Goal: Task Accomplishment & Management: Use online tool/utility

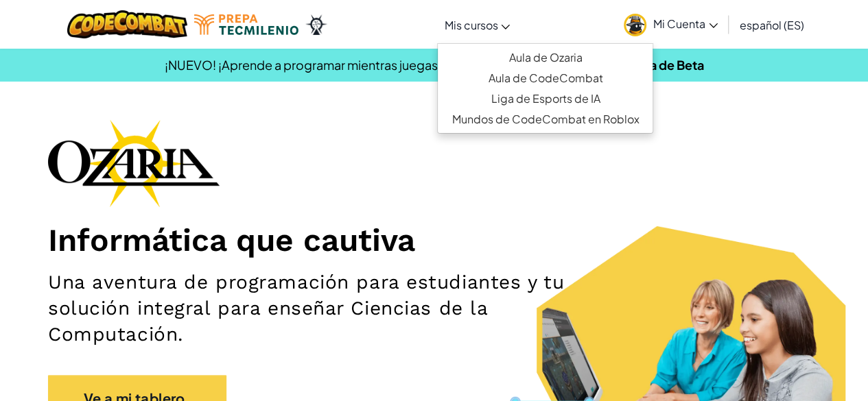
click at [505, 21] on link "Mis cursos" at bounding box center [477, 24] width 80 height 37
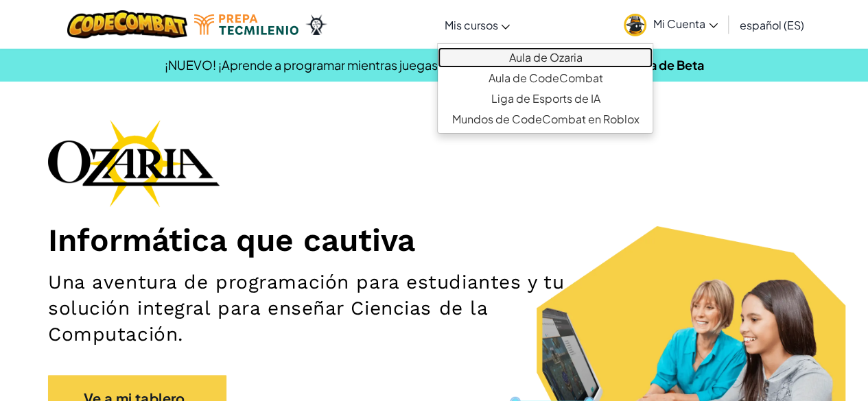
click at [513, 54] on font "Aula de Ozaria" at bounding box center [545, 57] width 73 height 14
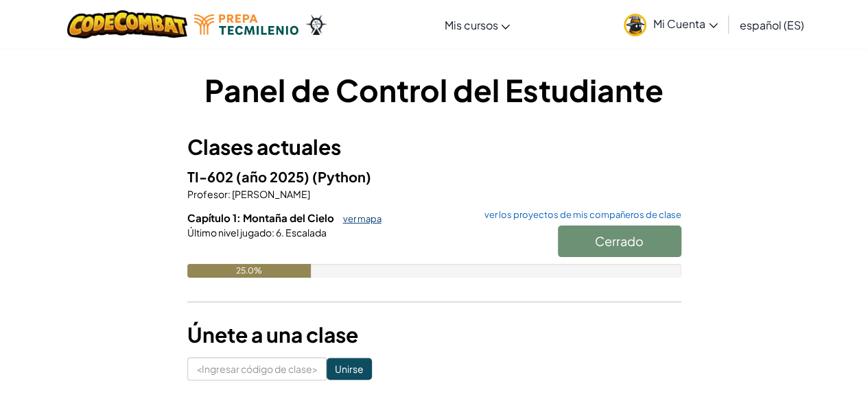
click at [360, 218] on font "ver mapa" at bounding box center [362, 218] width 38 height 11
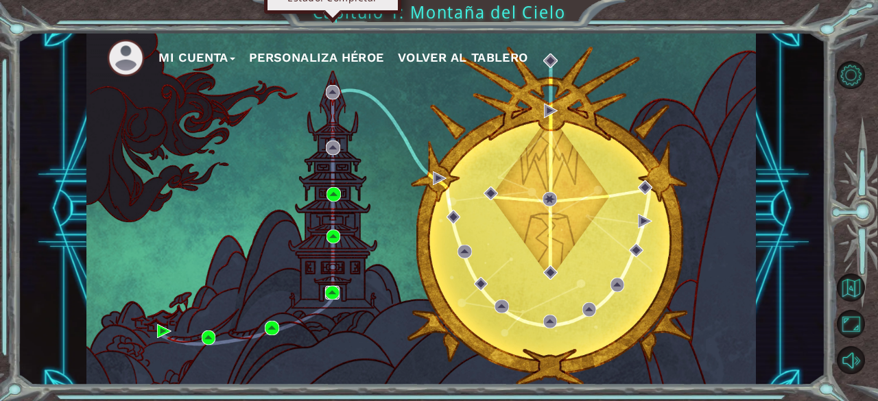
click at [332, 292] on img at bounding box center [332, 293] width 14 height 14
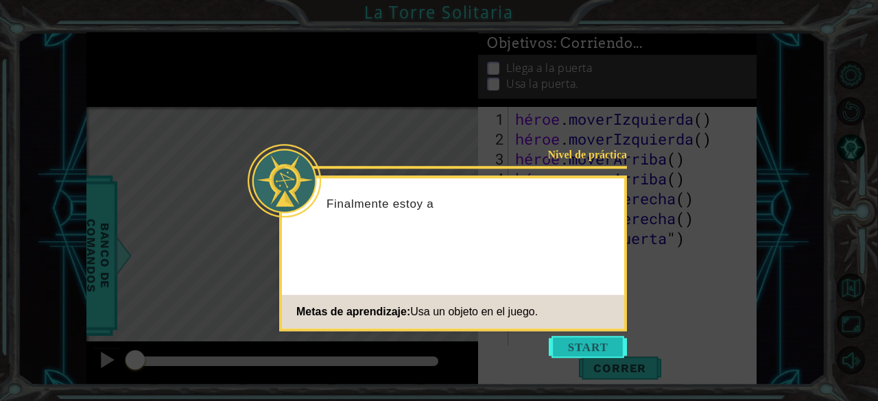
click at [594, 351] on button "Comenzar" at bounding box center [588, 347] width 78 height 22
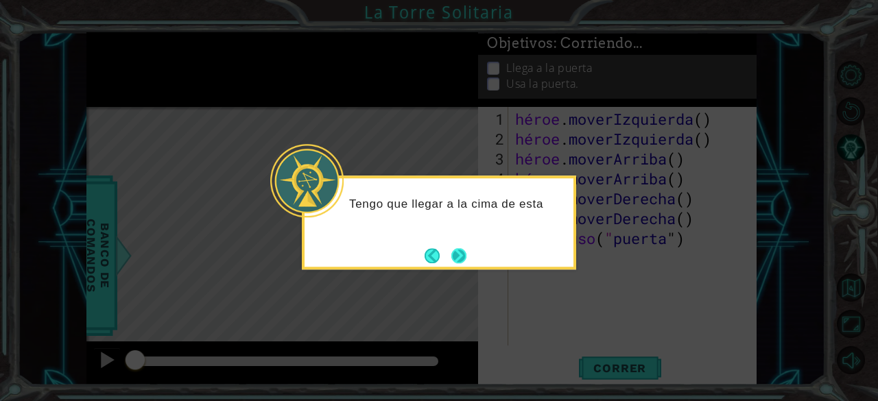
click at [462, 255] on button "Próximo" at bounding box center [459, 256] width 21 height 21
click at [463, 254] on button "Próximo" at bounding box center [459, 256] width 24 height 24
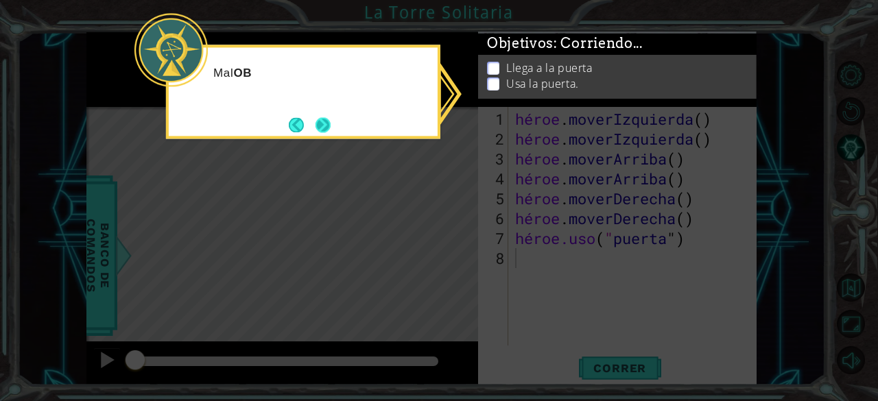
click at [322, 128] on button "Próximo" at bounding box center [322, 125] width 25 height 25
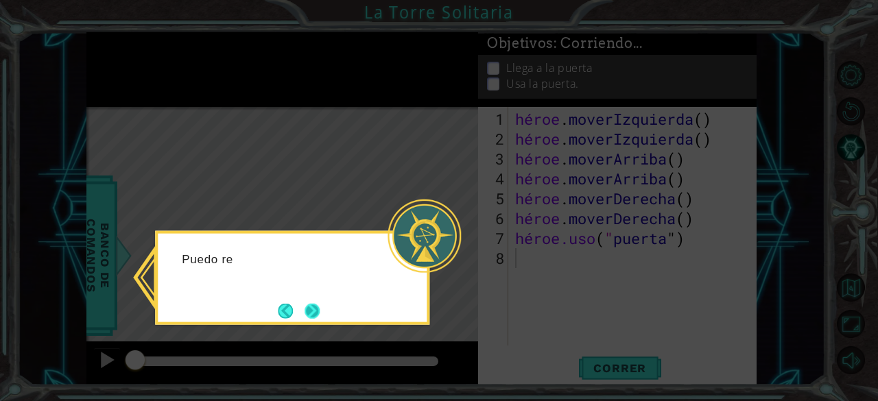
click at [324, 301] on button "Próximo" at bounding box center [312, 311] width 25 height 25
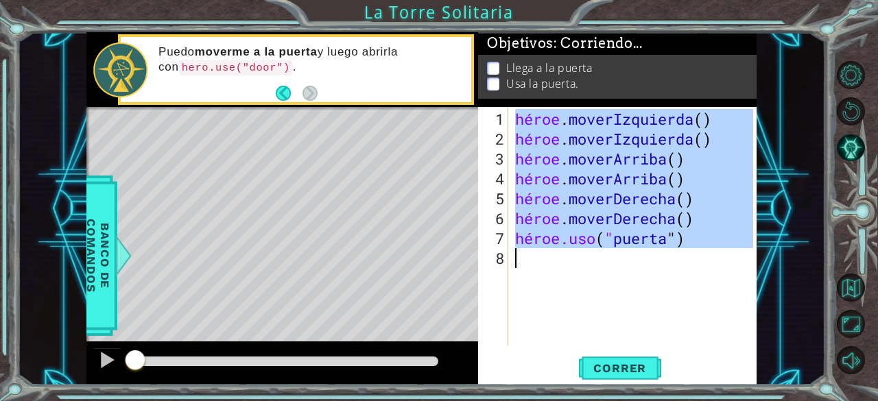
drag, startPoint x: 516, startPoint y: 117, endPoint x: 732, endPoint y: 252, distance: 254.4
click at [732, 252] on div "héroe . moverIzquierda ( ) héroe . moverIzquierda ( ) héroe . [PERSON_NAME] ( )…" at bounding box center [637, 248] width 248 height 279
type textarea "hero.use("door")"
